Goal: Information Seeking & Learning: Check status

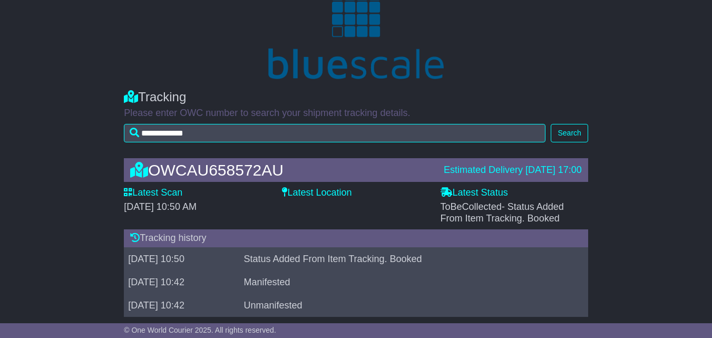
scroll to position [45, 0]
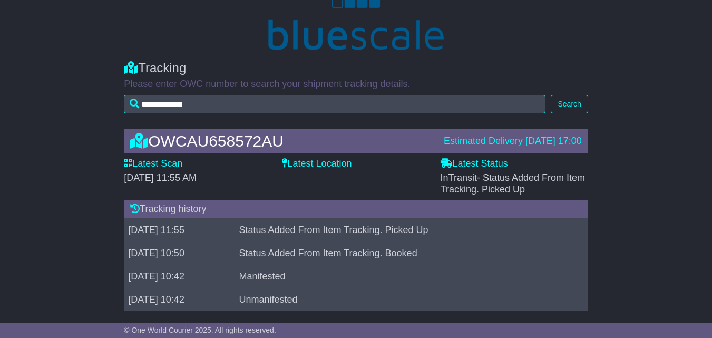
scroll to position [69, 0]
